Goal: Task Accomplishment & Management: Complete application form

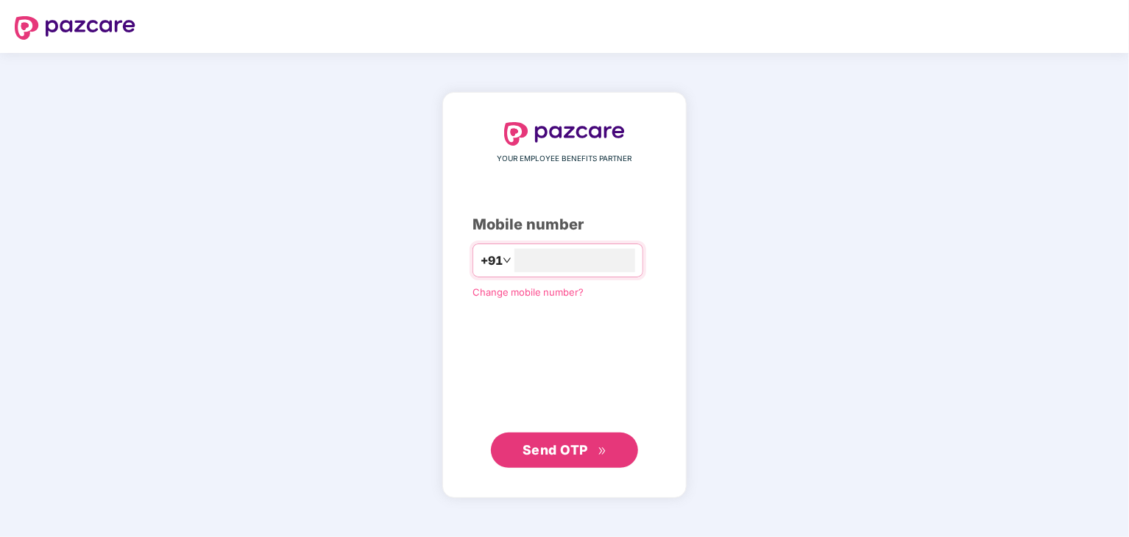
type input "**********"
click at [589, 462] on button "Send OTP" at bounding box center [564, 449] width 147 height 35
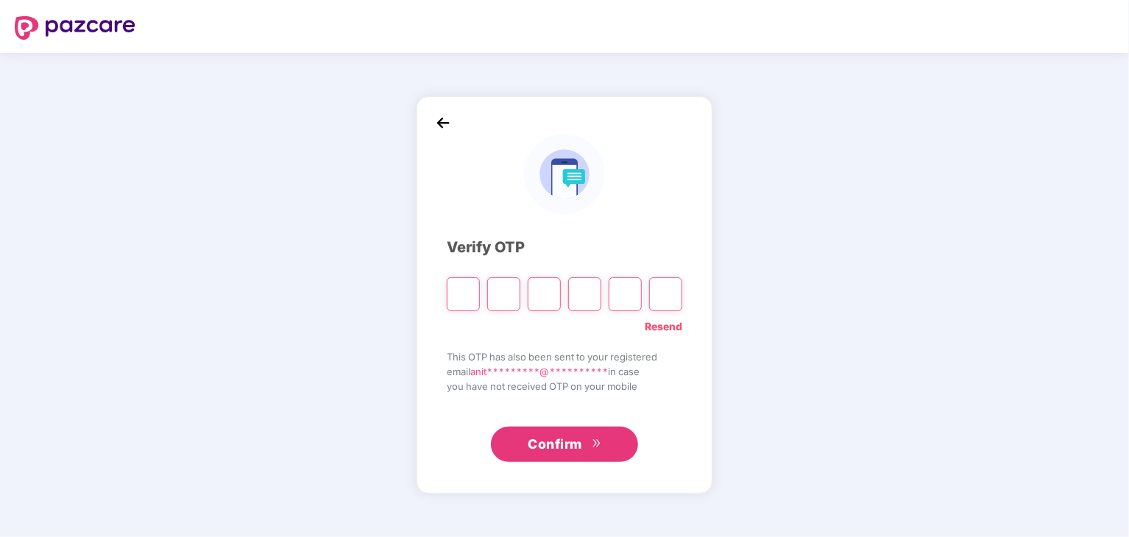
type input "*"
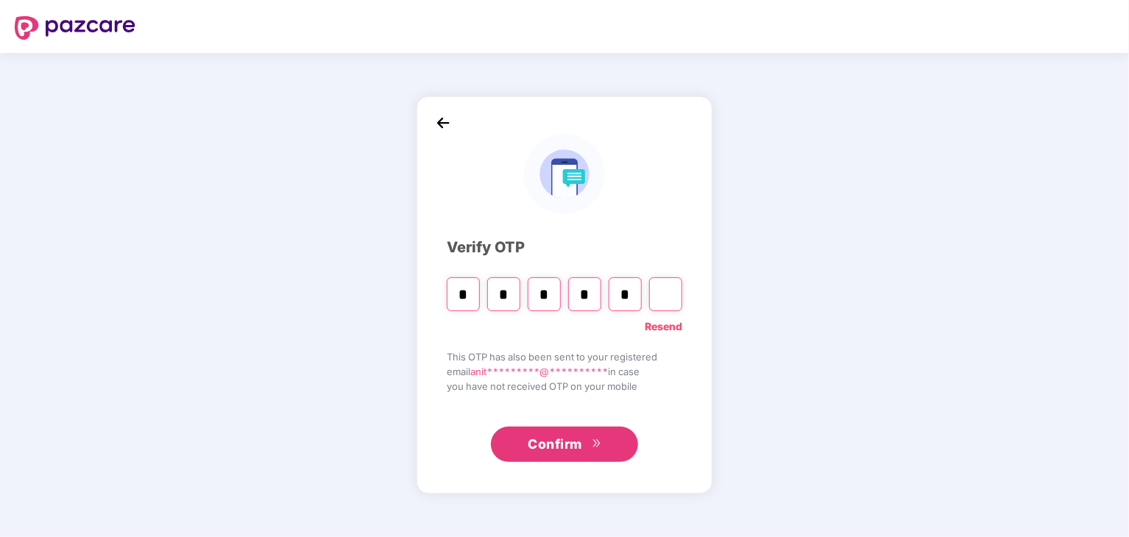
type input "*"
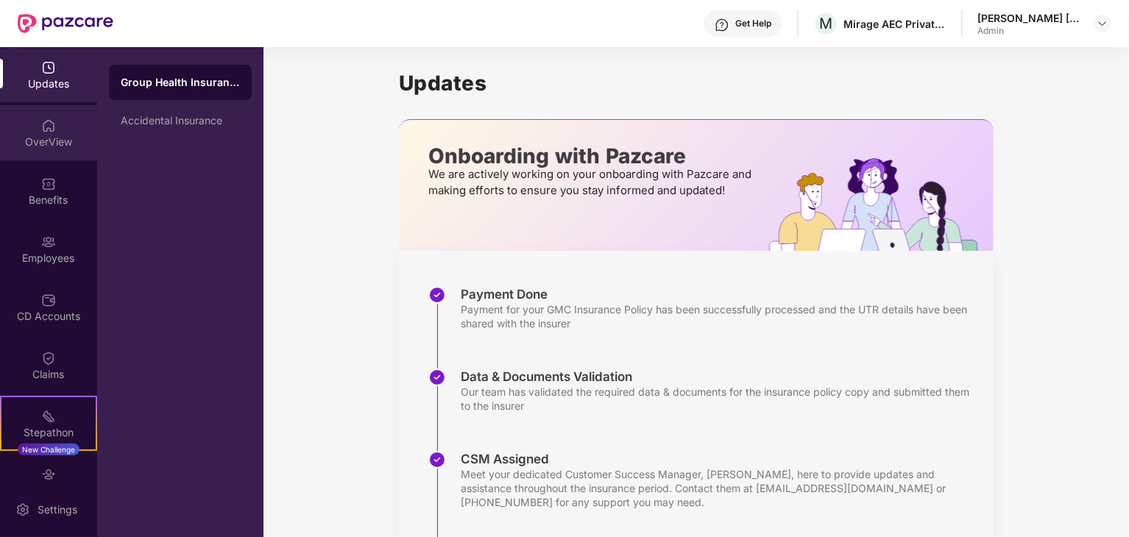
click at [47, 132] on img at bounding box center [48, 126] width 15 height 15
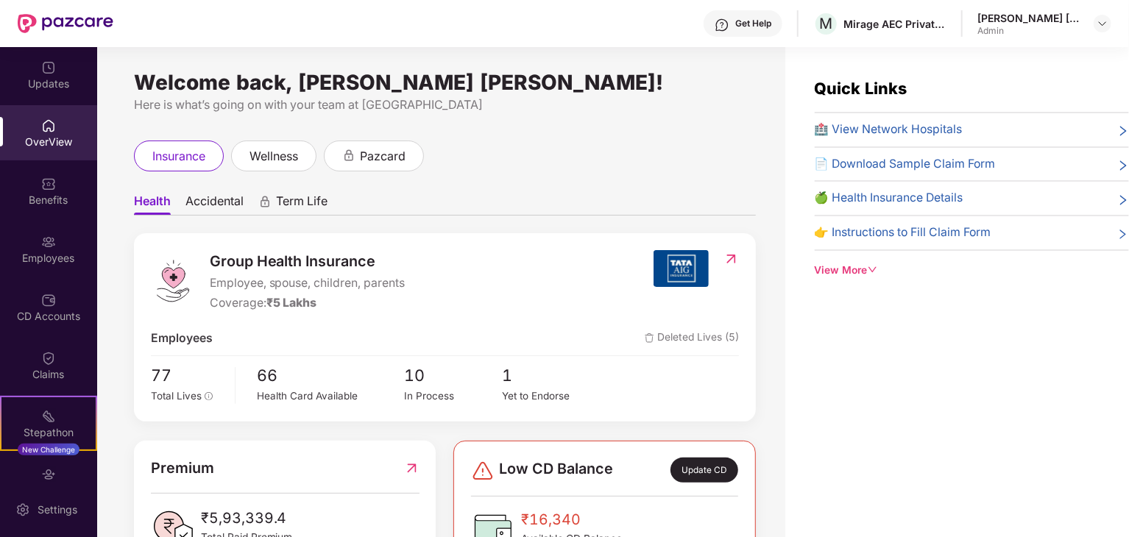
click at [225, 202] on span "Accidental" at bounding box center [214, 204] width 58 height 21
